Goal: Browse casually

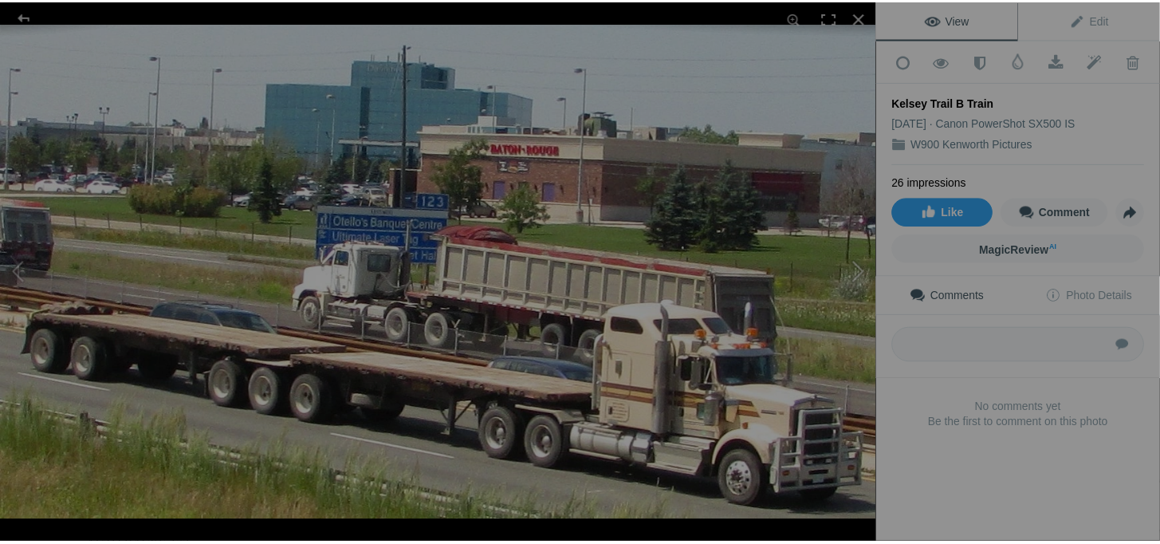
scroll to position [1909, 0]
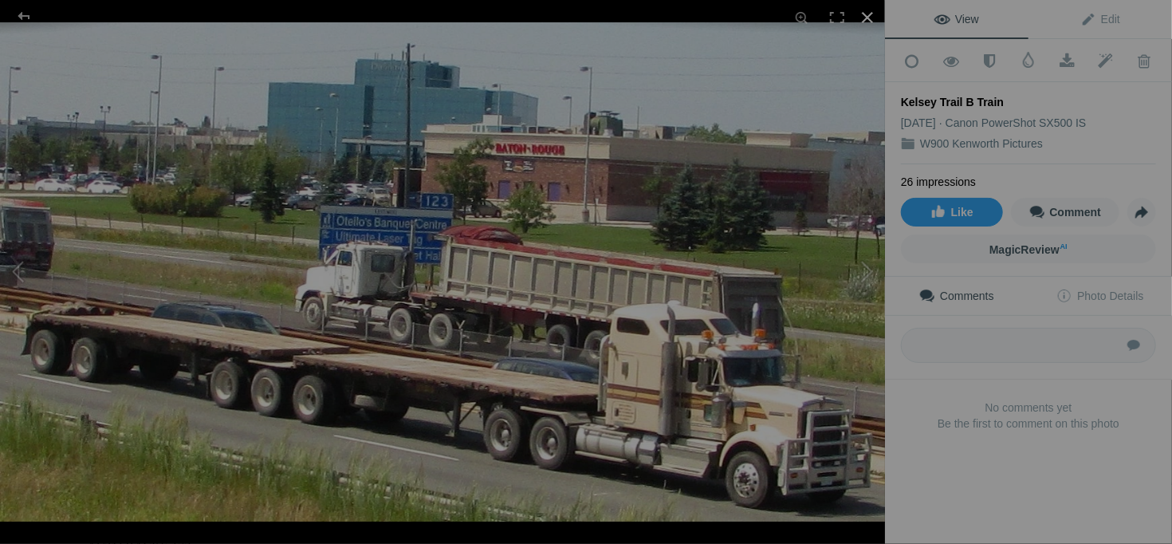
click at [871, 16] on div at bounding box center [867, 17] width 35 height 35
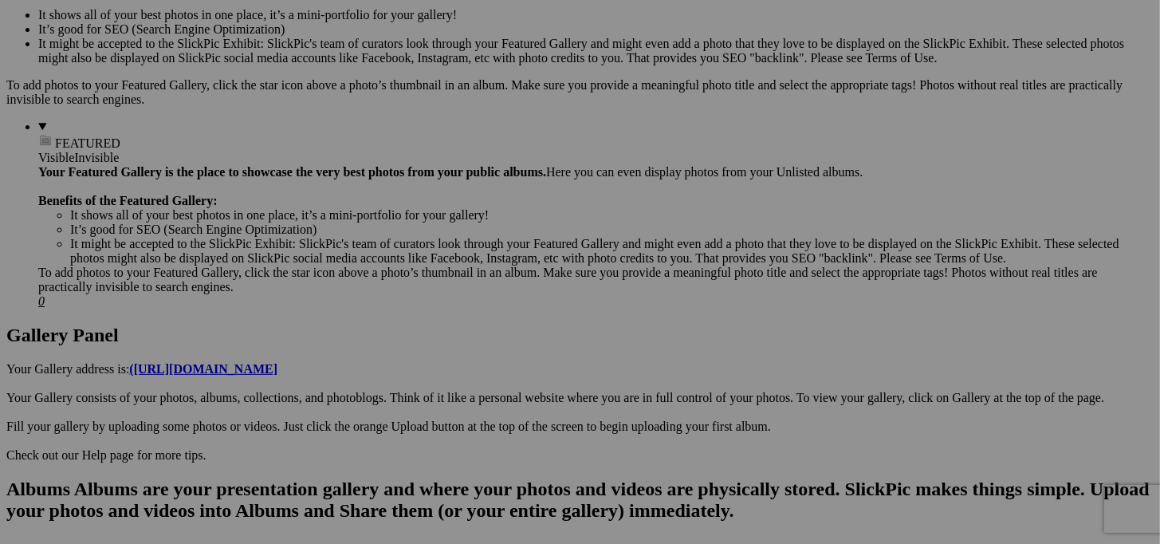
scroll to position [0, 0]
